Goal: Transaction & Acquisition: Purchase product/service

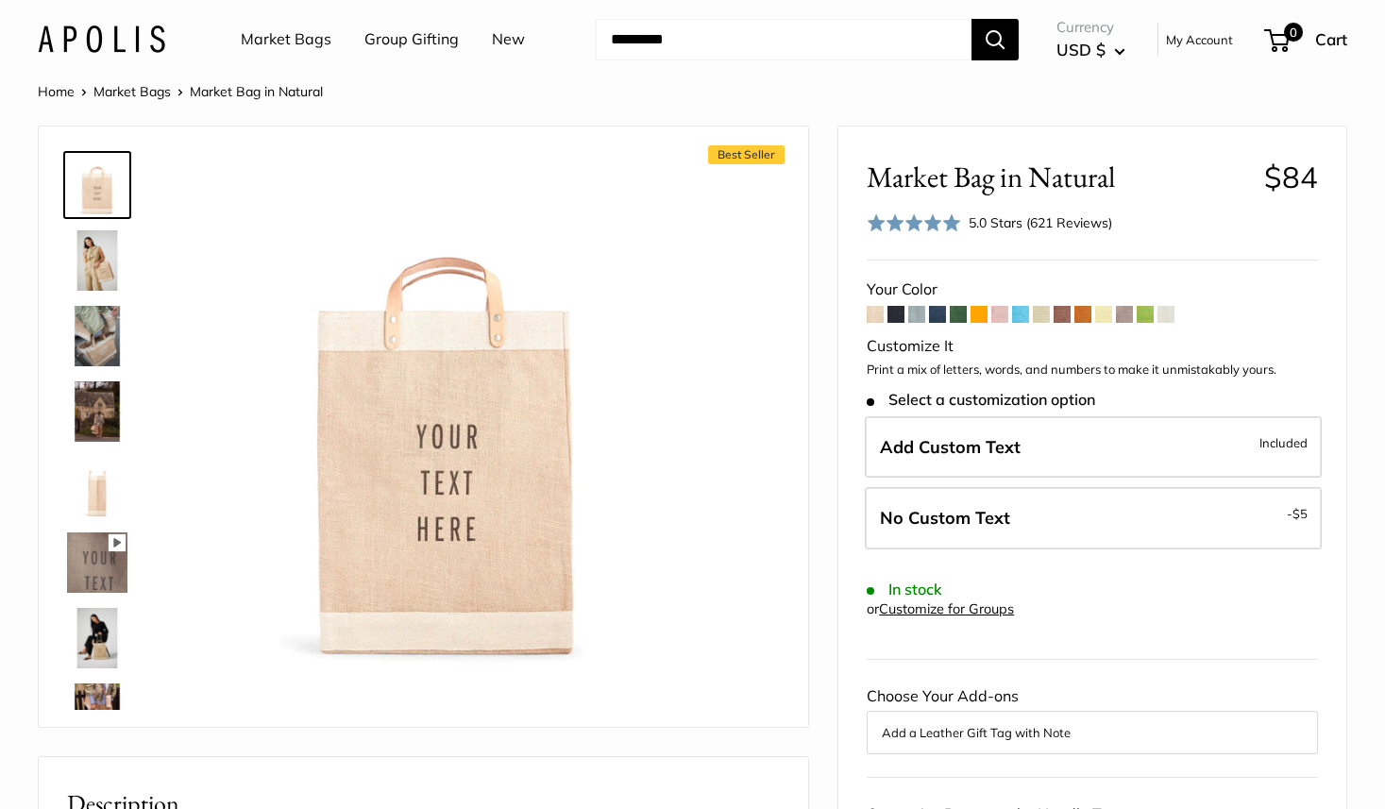
click at [794, 46] on input "Search..." at bounding box center [784, 40] width 376 height 42
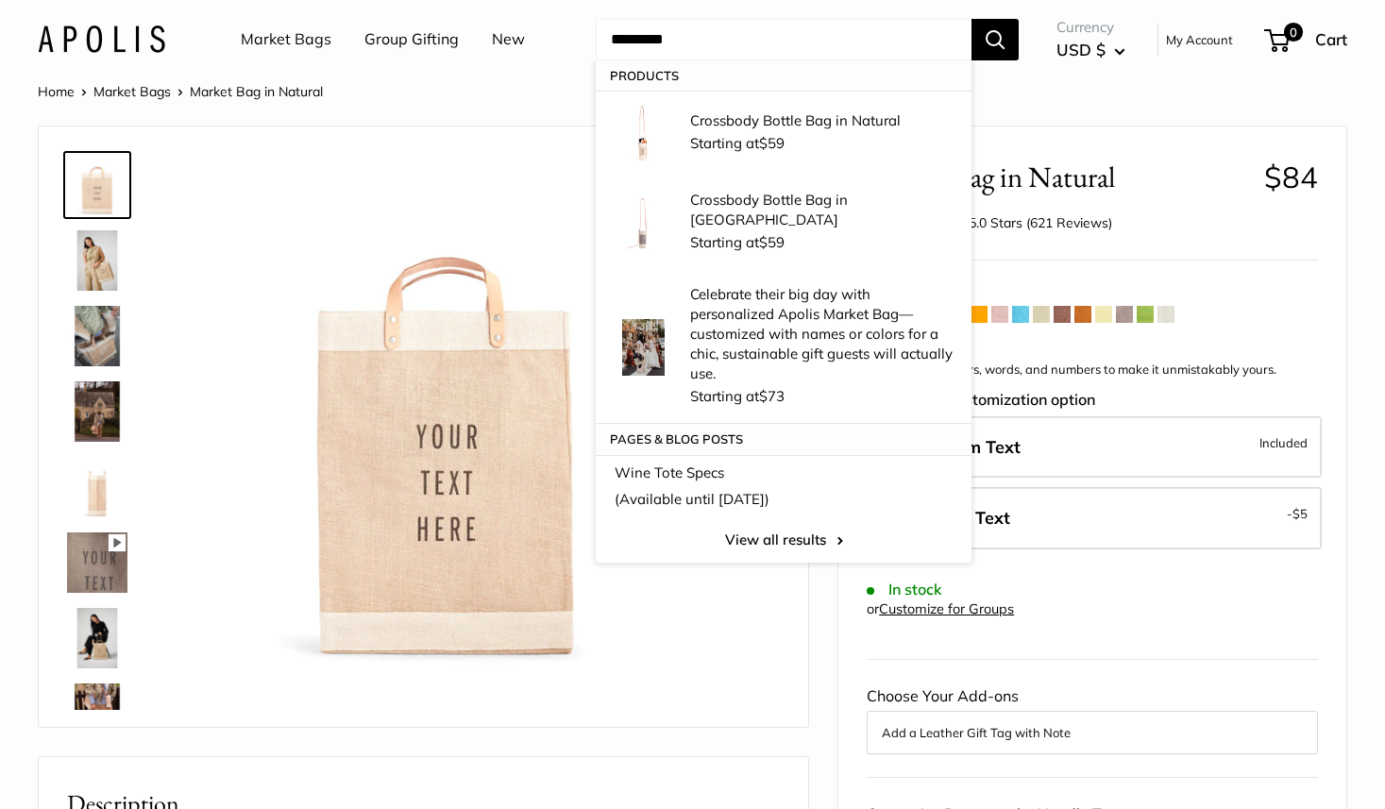
type input "*********"
click at [971, 19] on button "Search" at bounding box center [994, 40] width 47 height 42
